Goal: Information Seeking & Learning: Find specific fact

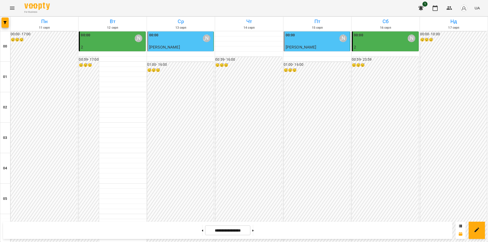
click at [105, 37] on div "00:00 [PERSON_NAME]" at bounding box center [112, 39] width 63 height 12
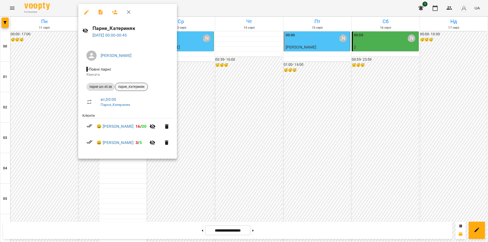
click at [135, 86] on span "парне_Катериняк" at bounding box center [131, 87] width 33 height 5
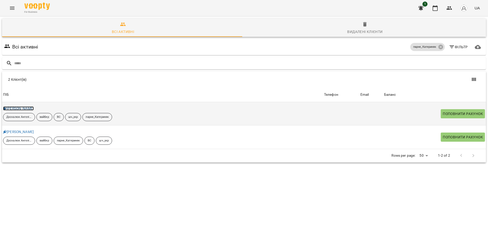
click at [20, 108] on link "Катериняк Анна" at bounding box center [18, 108] width 31 height 4
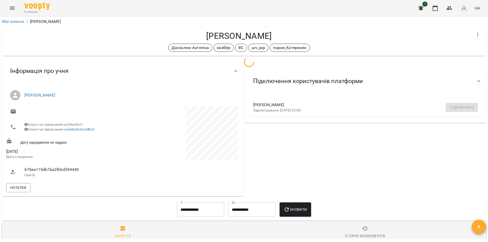
drag, startPoint x: 226, startPoint y: 37, endPoint x: 175, endPoint y: 37, distance: 50.3
click at [175, 37] on h4 "Катериняк Анна" at bounding box center [238, 36] width 465 height 10
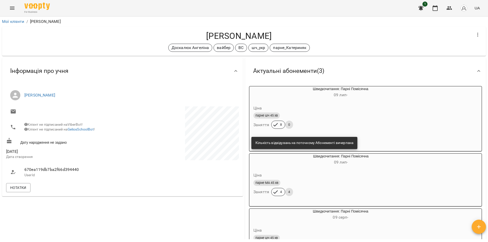
copy h4 "Катериняк Анна"
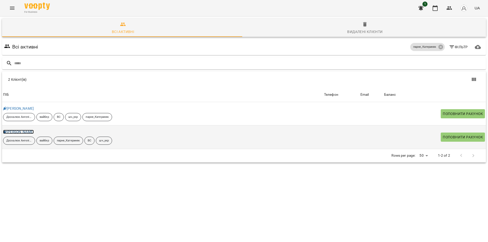
click at [16, 131] on link "Катериняк Демʼян" at bounding box center [18, 132] width 31 height 4
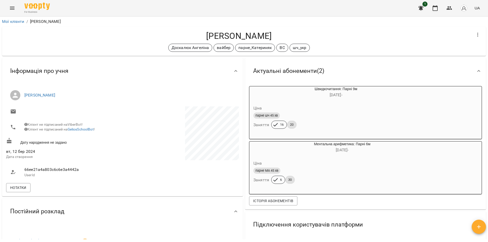
drag, startPoint x: 287, startPoint y: 35, endPoint x: 198, endPoint y: 39, distance: 89.3
click at [198, 39] on h4 "Катериняк Демʼян" at bounding box center [238, 36] width 465 height 10
copy h4 "Катериняк Демʼян"
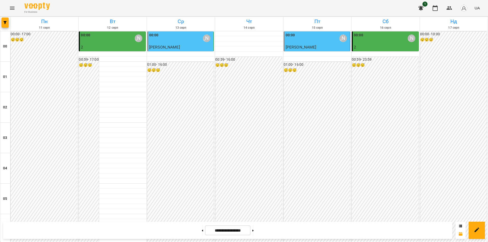
scroll to position [544, 0]
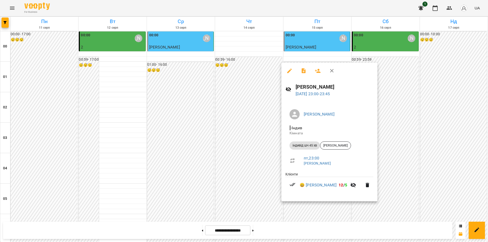
click at [338, 141] on li "індивід шч 45 хв Лілія Мозгова" at bounding box center [329, 145] width 88 height 12
click at [336, 146] on span "[PERSON_NAME]" at bounding box center [335, 145] width 30 height 5
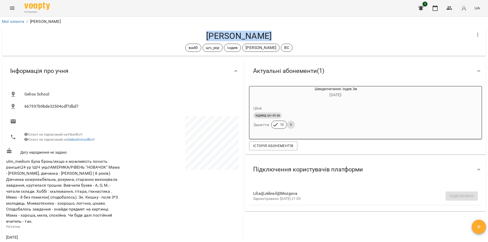
drag, startPoint x: 272, startPoint y: 35, endPoint x: 207, endPoint y: 33, distance: 65.3
click at [207, 33] on h4 "[PERSON_NAME]" at bounding box center [238, 36] width 465 height 10
copy h4 "[PERSON_NAME]"
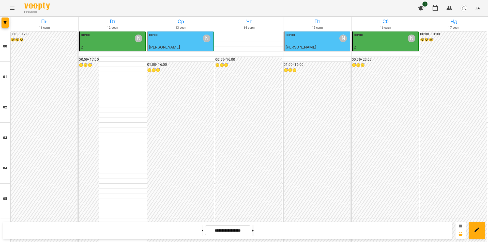
scroll to position [508, 0]
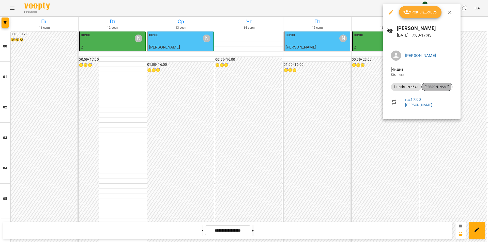
click at [436, 88] on span "[PERSON_NAME]" at bounding box center [436, 87] width 30 height 5
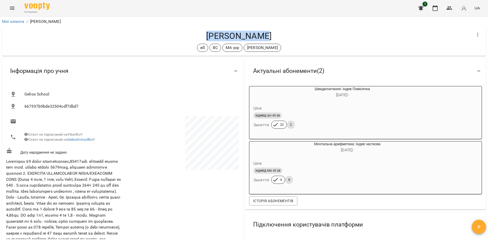
drag, startPoint x: 272, startPoint y: 38, endPoint x: 203, endPoint y: 39, distance: 69.6
click at [203, 39] on h4 "[PERSON_NAME]" at bounding box center [238, 36] width 465 height 10
copy h4 "[PERSON_NAME]"
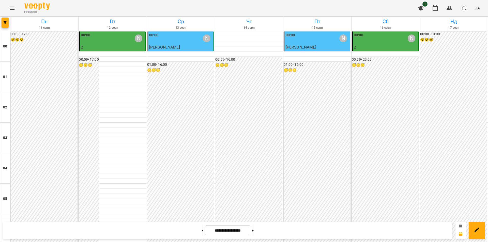
scroll to position [534, 0]
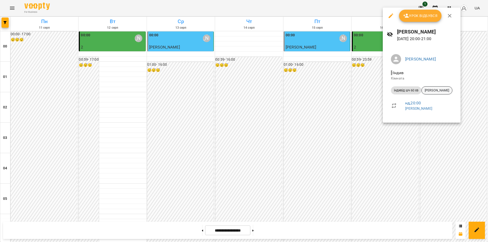
click at [443, 91] on span "[PERSON_NAME]" at bounding box center [436, 90] width 30 height 5
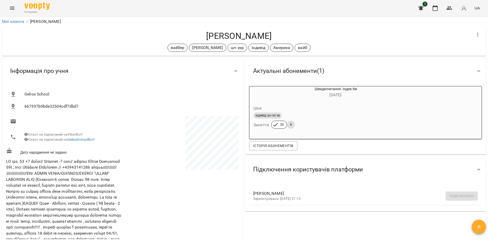
drag, startPoint x: 264, startPoint y: 34, endPoint x: 197, endPoint y: 29, distance: 66.7
click at [197, 29] on div "Матвій Матвійчук вайбер Черткова Ірина шч укр Індивід Америка вайб" at bounding box center [244, 41] width 484 height 29
copy h4 "[PERSON_NAME]"
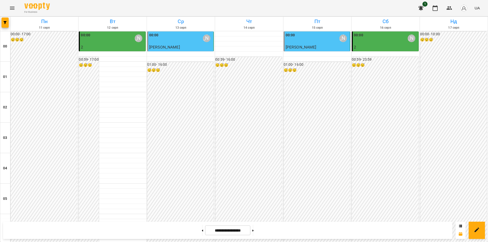
scroll to position [544, 0]
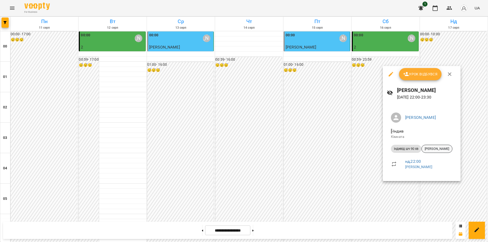
click at [440, 149] on span "[PERSON_NAME]" at bounding box center [436, 149] width 30 height 5
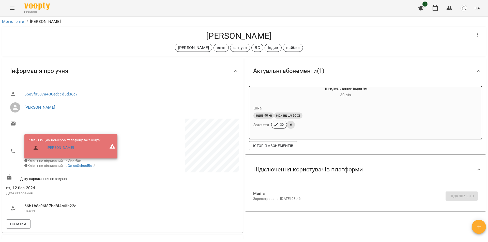
drag, startPoint x: 276, startPoint y: 35, endPoint x: 158, endPoint y: 34, distance: 118.2
click at [158, 34] on h4 "[PERSON_NAME]" at bounding box center [238, 36] width 465 height 10
copy h4 "[PERSON_NAME]"
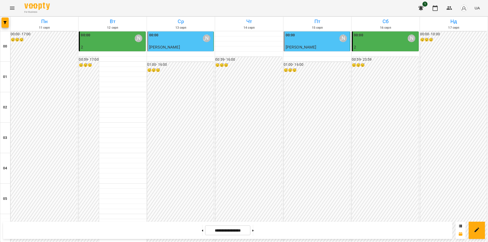
scroll to position [544, 0]
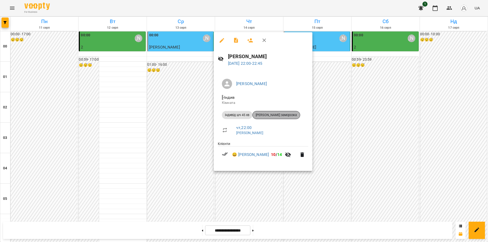
click at [277, 116] on span "[PERSON_NAME] заморозка" at bounding box center [276, 115] width 47 height 5
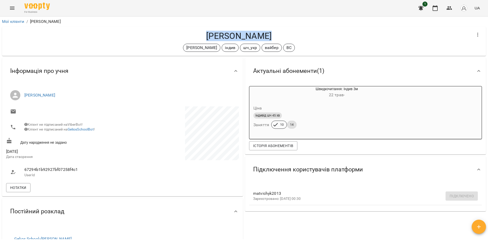
drag, startPoint x: 275, startPoint y: 36, endPoint x: 199, endPoint y: 36, distance: 75.7
click at [199, 36] on h4 "[PERSON_NAME]" at bounding box center [238, 36] width 465 height 10
copy h4 "[PERSON_NAME]"
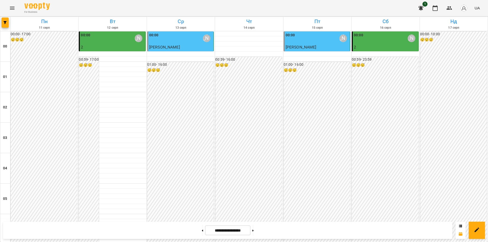
scroll to position [544, 0]
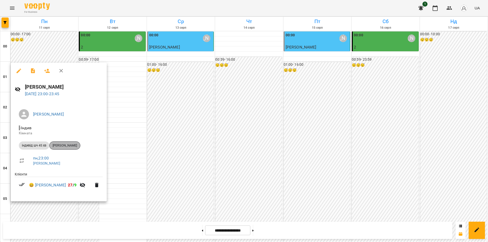
click at [69, 145] on span "[PERSON_NAME]" at bounding box center [65, 145] width 30 height 5
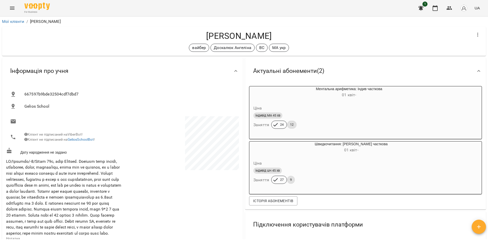
drag, startPoint x: 274, startPoint y: 37, endPoint x: 200, endPoint y: 38, distance: 73.9
click at [200, 38] on h4 "[PERSON_NAME]" at bounding box center [238, 36] width 465 height 10
copy h4 "[PERSON_NAME]"
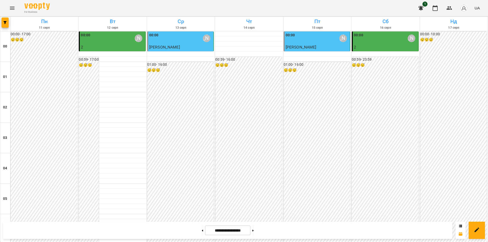
scroll to position [544, 0]
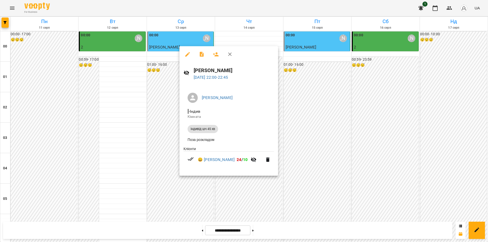
drag, startPoint x: 251, startPoint y: 72, endPoint x: 194, endPoint y: 70, distance: 57.0
click at [194, 70] on h6 "[PERSON_NAME]" at bounding box center [234, 71] width 80 height 8
copy h6 "[PERSON_NAME]"
click at [200, 195] on div at bounding box center [244, 121] width 488 height 242
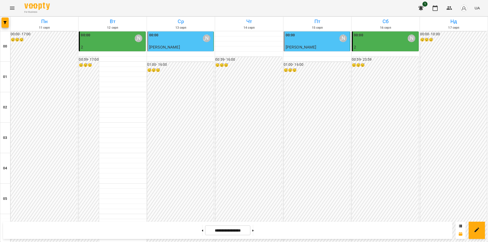
click at [181, 46] on p "[PERSON_NAME]" at bounding box center [180, 47] width 63 height 6
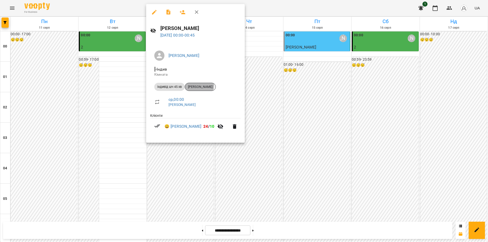
click at [199, 86] on span "[PERSON_NAME]" at bounding box center [200, 87] width 30 height 5
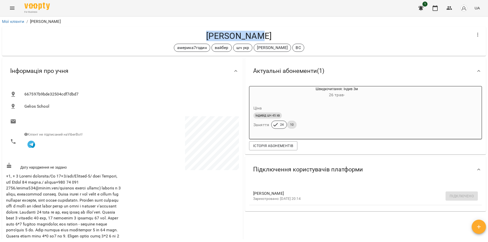
drag, startPoint x: 268, startPoint y: 37, endPoint x: 197, endPoint y: 36, distance: 70.1
click at [197, 36] on h4 "[PERSON_NAME]" at bounding box center [238, 36] width 465 height 10
copy h4 "[PERSON_NAME]"
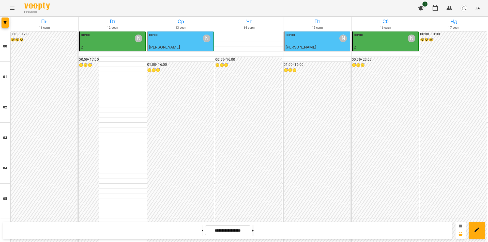
scroll to position [407, 0]
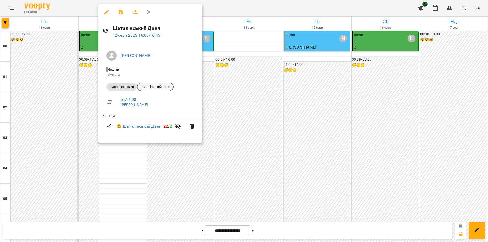
click at [155, 86] on span "Шаталінський Даня" at bounding box center [155, 87] width 36 height 5
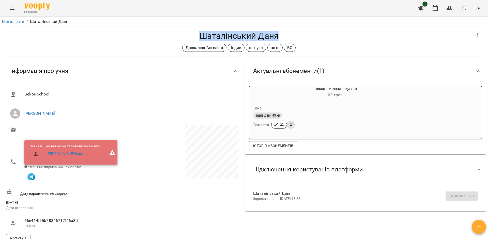
drag, startPoint x: 294, startPoint y: 40, endPoint x: 198, endPoint y: 36, distance: 96.4
click at [198, 36] on h4 "Шаталінський Даня" at bounding box center [238, 36] width 465 height 10
copy h4 "Шаталінський Даня"
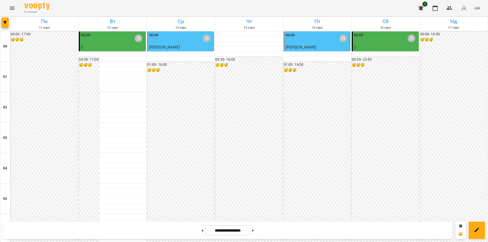
scroll to position [534, 0]
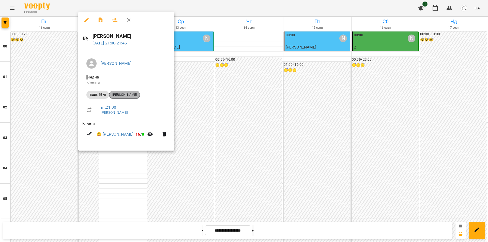
click at [131, 96] on span "[PERSON_NAME]" at bounding box center [124, 94] width 30 height 5
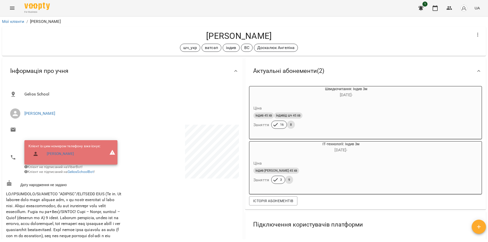
drag, startPoint x: 290, startPoint y: 38, endPoint x: 203, endPoint y: 40, distance: 87.4
click at [203, 40] on h4 "[PERSON_NAME]" at bounding box center [238, 36] width 465 height 10
copy h4 "[PERSON_NAME]"
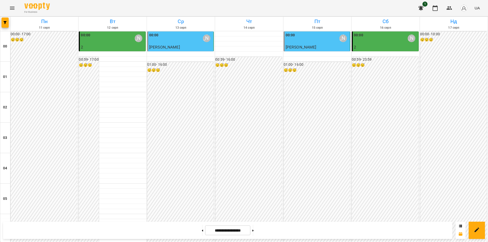
scroll to position [544, 0]
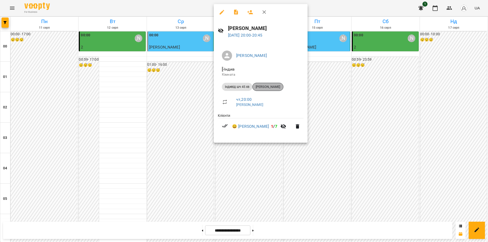
click at [266, 85] on span "[PERSON_NAME]" at bounding box center [268, 87] width 30 height 5
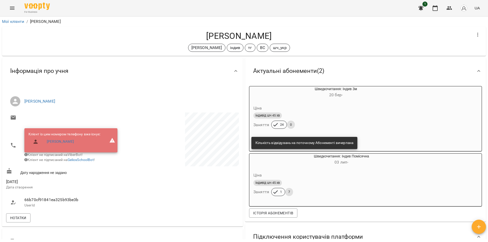
drag, startPoint x: 285, startPoint y: 36, endPoint x: 199, endPoint y: 34, distance: 86.2
click at [199, 34] on h4 "[PERSON_NAME]" at bounding box center [238, 36] width 465 height 10
copy h4 "[PERSON_NAME]"
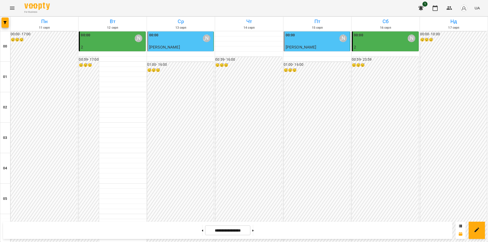
scroll to position [534, 0]
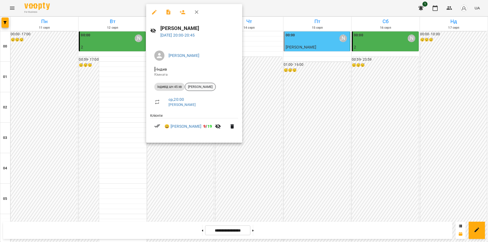
click at [205, 89] on span "[PERSON_NAME]" at bounding box center [200, 87] width 30 height 5
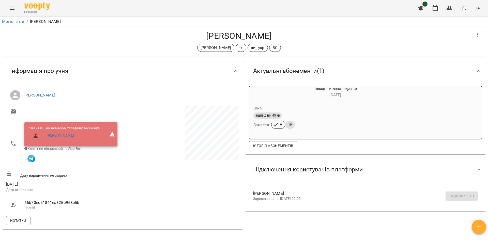
drag, startPoint x: 291, startPoint y: 35, endPoint x: 189, endPoint y: 37, distance: 102.4
click at [189, 37] on h4 "[PERSON_NAME]" at bounding box center [238, 36] width 465 height 10
copy h4 "[PERSON_NAME]"
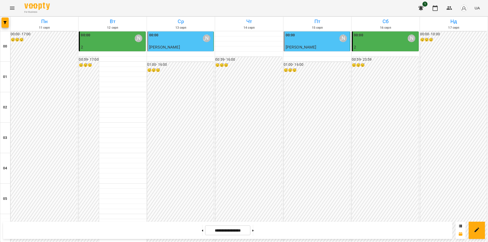
scroll to position [229, 0]
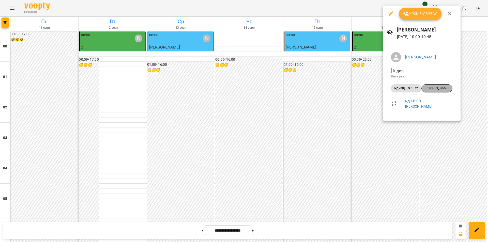
click at [435, 87] on span "[PERSON_NAME]" at bounding box center [436, 88] width 30 height 5
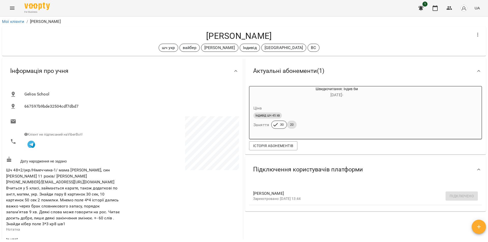
drag, startPoint x: 272, startPoint y: 35, endPoint x: 196, endPoint y: 34, distance: 76.0
click at [196, 34] on h4 "[PERSON_NAME]" at bounding box center [238, 36] width 465 height 10
copy h4 "[PERSON_NAME]"
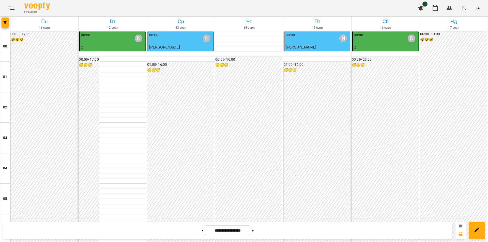
scroll to position [483, 0]
click at [254, 235] on button at bounding box center [252, 230] width 1 height 11
type input "**********"
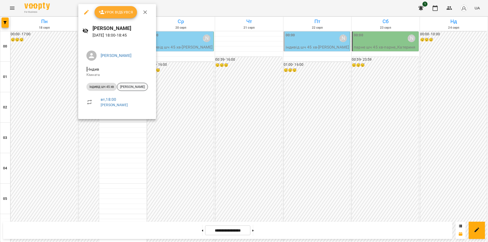
click at [126, 86] on span "[PERSON_NAME]" at bounding box center [132, 87] width 30 height 5
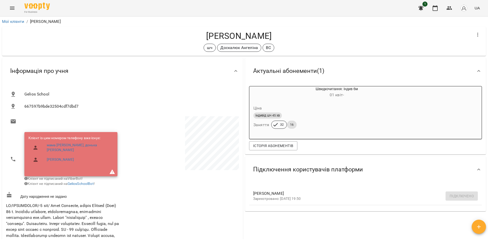
drag, startPoint x: 279, startPoint y: 36, endPoint x: 194, endPoint y: 32, distance: 85.0
click at [194, 32] on h4 "[PERSON_NAME]" at bounding box center [238, 36] width 465 height 10
copy h4 "[PERSON_NAME]"
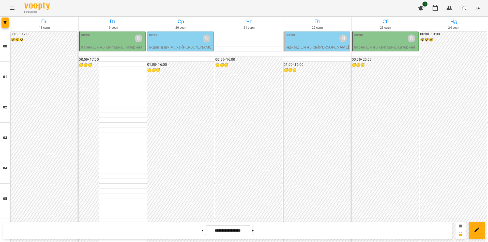
scroll to position [508, 0]
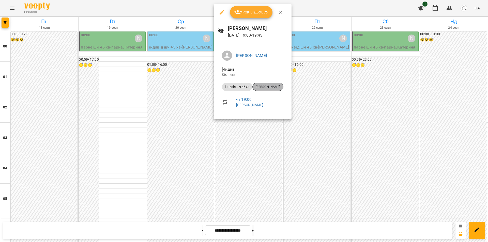
click at [283, 86] on span "[PERSON_NAME]" at bounding box center [268, 87] width 30 height 5
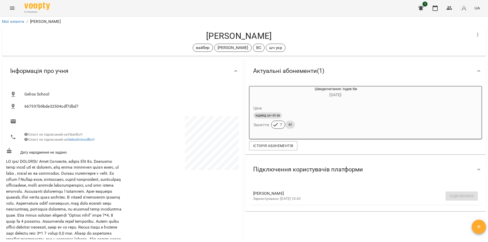
drag, startPoint x: 284, startPoint y: 37, endPoint x: 190, endPoint y: 25, distance: 94.7
click at [190, 26] on div "[PERSON_NAME] вайбер [PERSON_NAME] ВС шч укр" at bounding box center [244, 41] width 486 height 31
copy h4 "[PERSON_NAME]"
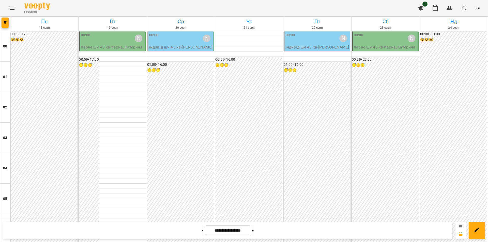
scroll to position [457, 0]
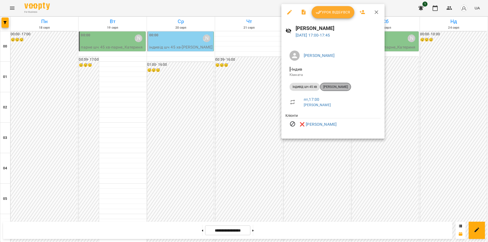
click at [343, 85] on span "[PERSON_NAME]" at bounding box center [335, 87] width 30 height 5
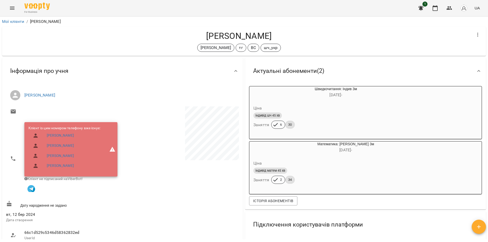
drag, startPoint x: 282, startPoint y: 37, endPoint x: 197, endPoint y: 34, distance: 85.4
click at [197, 34] on h4 "[PERSON_NAME]" at bounding box center [238, 36] width 465 height 10
copy h4 "[PERSON_NAME]"
